Goal: Information Seeking & Learning: Learn about a topic

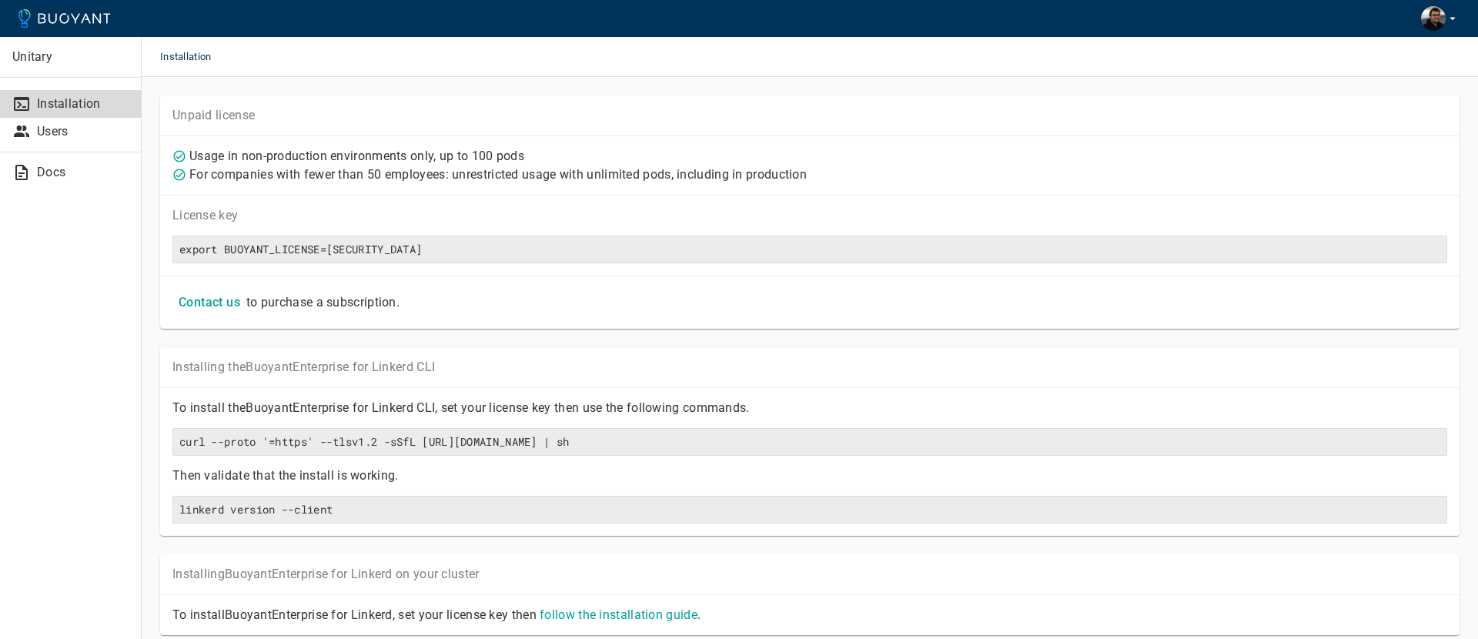
click at [1443, 21] on img "button" at bounding box center [1433, 18] width 25 height 25
click at [1443, 21] on div at bounding box center [739, 319] width 1478 height 639
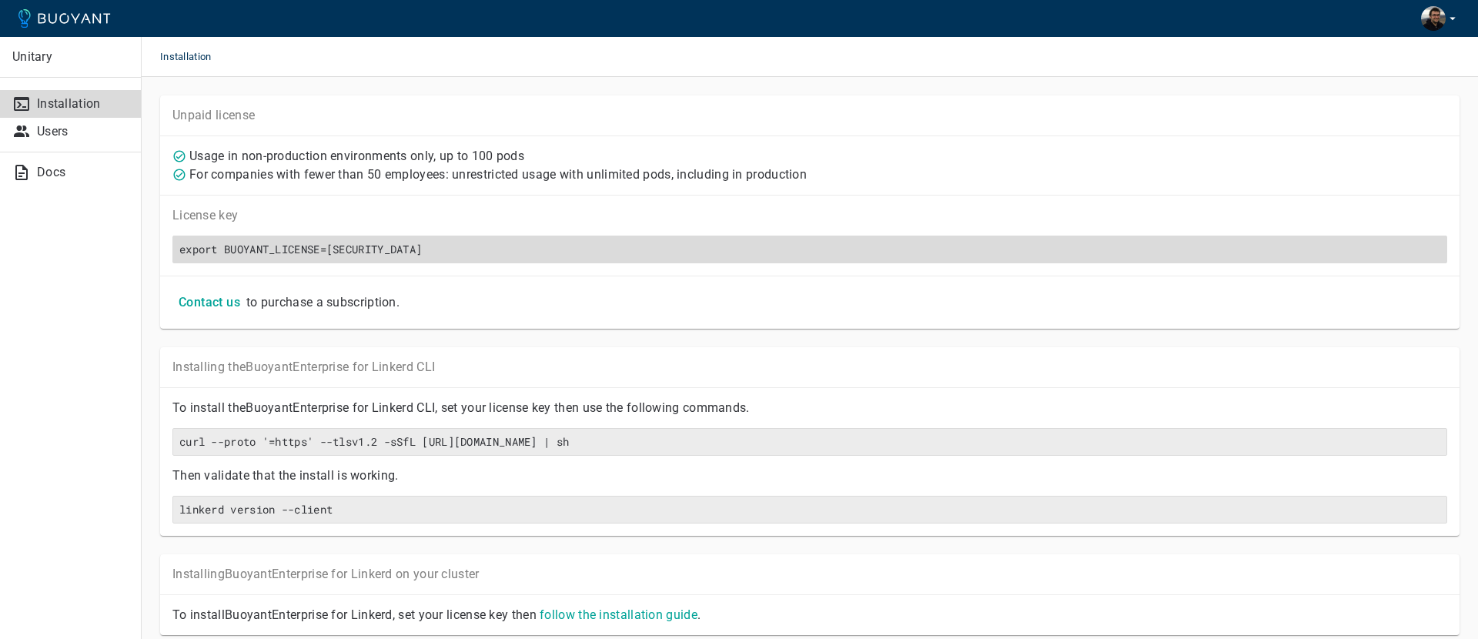
scroll to position [58, 0]
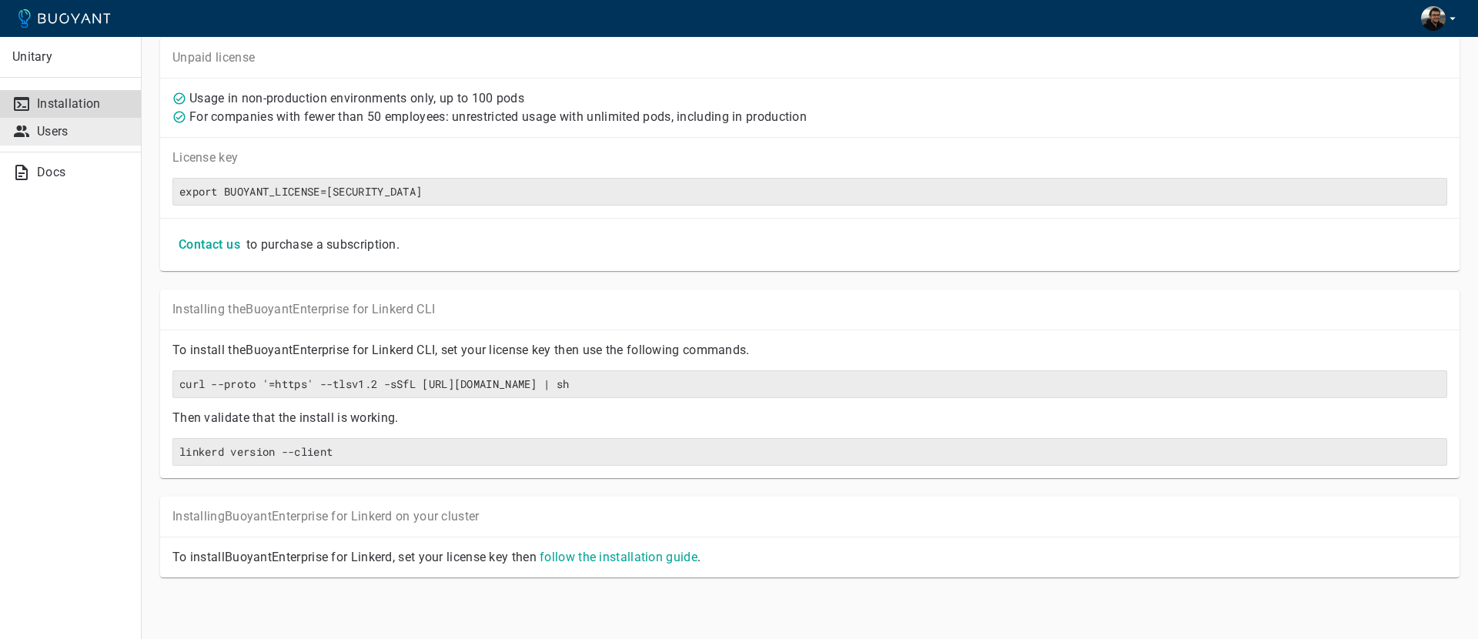
click at [88, 127] on p "Users" at bounding box center [83, 131] width 92 height 15
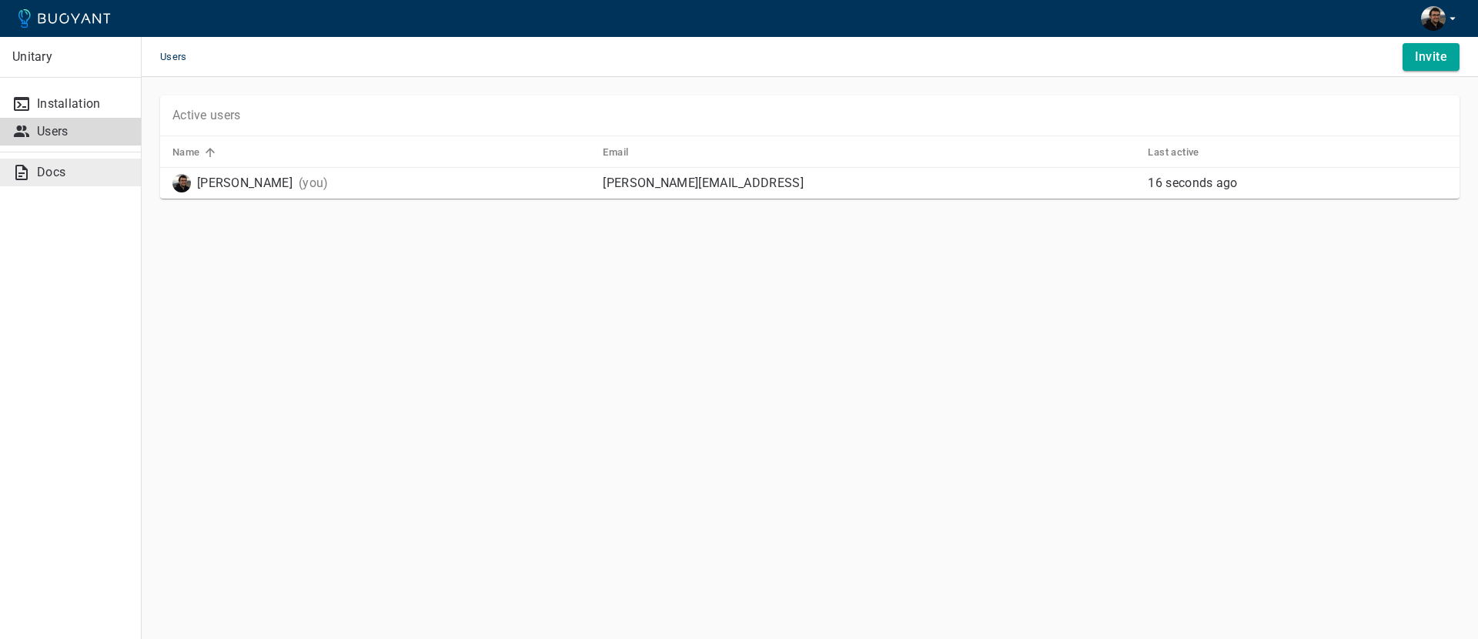
click at [73, 160] on link "Docs" at bounding box center [70, 173] width 141 height 28
click at [52, 100] on p "Installation" at bounding box center [83, 103] width 92 height 15
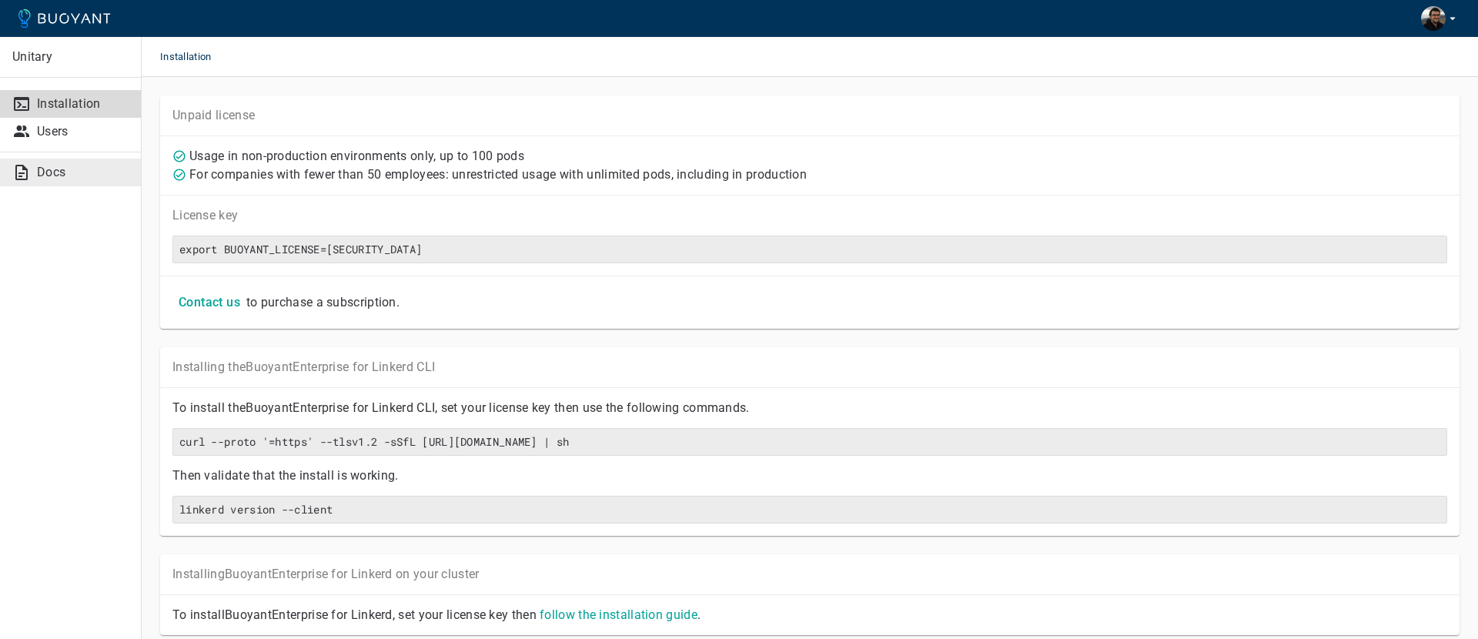
click at [55, 166] on p "Docs" at bounding box center [83, 172] width 92 height 15
click at [1446, 8] on button "button" at bounding box center [1440, 18] width 51 height 37
click at [1354, 66] on div "Release notes" at bounding box center [1382, 55] width 142 height 25
